Goal: Transaction & Acquisition: Purchase product/service

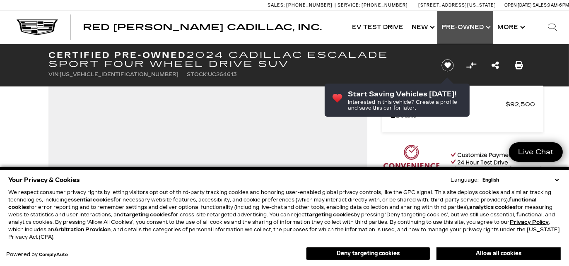
click at [461, 26] on link "Show Pre-Owned" at bounding box center [465, 27] width 56 height 33
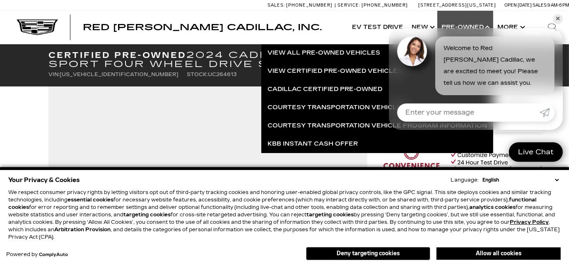
click at [557, 180] on select "English Spanish / Español English / [GEOGRAPHIC_DATA] Korean / 한국어 Vietnamese /…" at bounding box center [520, 179] width 80 height 7
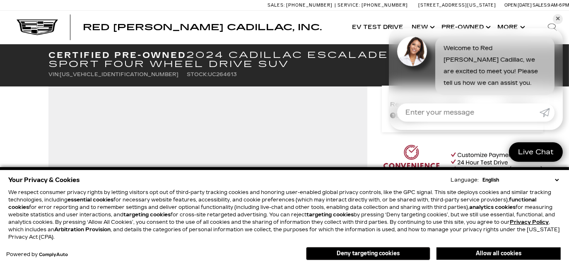
click at [565, 196] on div "Your Privacy & Cookies Language: English Spanish / Español English / [GEOGRAPHI…" at bounding box center [284, 216] width 569 height 99
click at [373, 253] on button "Deny targeting cookies" at bounding box center [368, 253] width 124 height 13
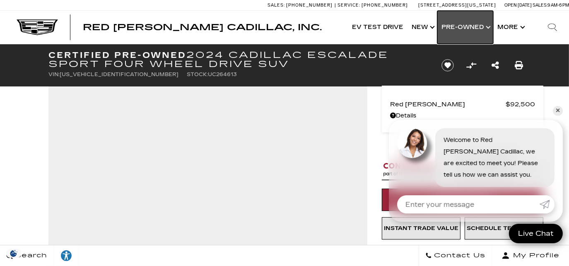
click at [460, 26] on link "Show Pre-Owned" at bounding box center [465, 27] width 56 height 33
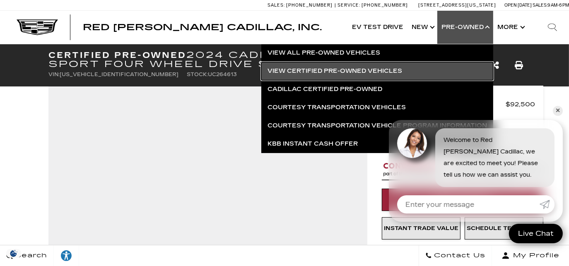
click at [318, 69] on link "View Certified Pre-Owned Vehicles" at bounding box center [377, 71] width 232 height 18
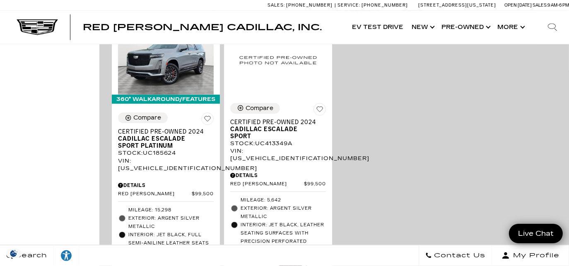
scroll to position [869, 0]
